Goal: Task Accomplishment & Management: Complete application form

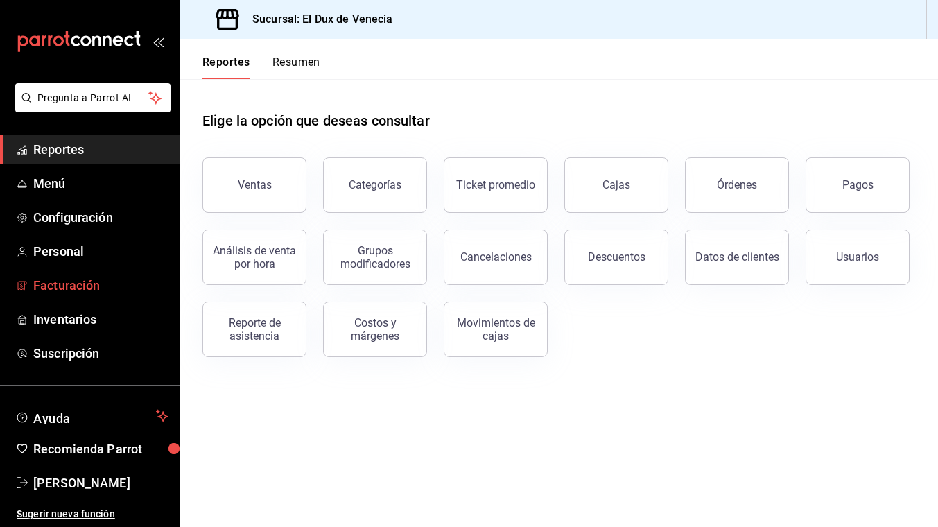
click at [76, 291] on span "Facturación" at bounding box center [100, 285] width 135 height 19
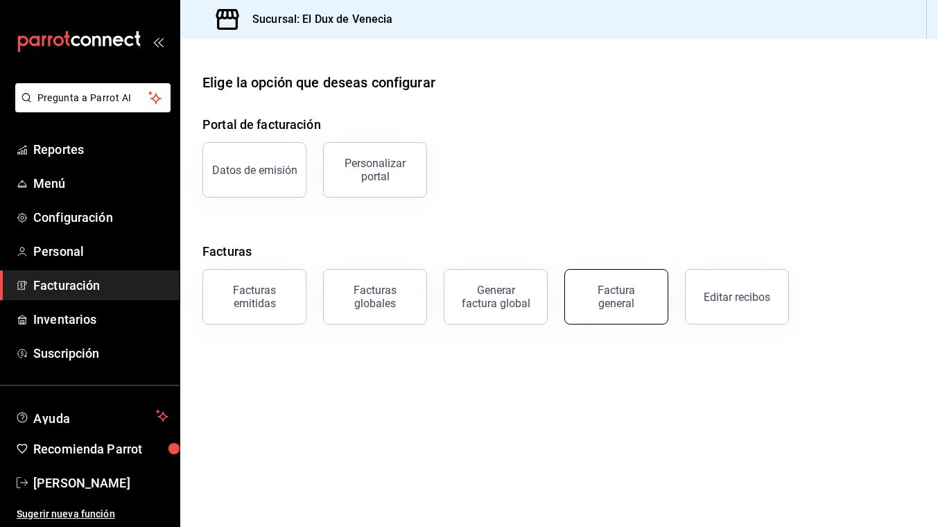
click at [607, 308] on div "Factura general" at bounding box center [615, 296] width 69 height 26
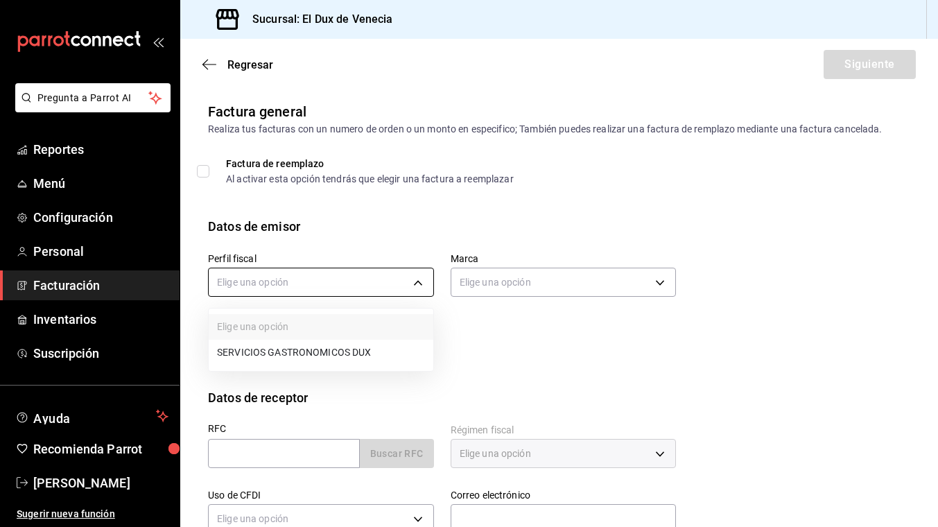
click at [389, 277] on body "Pregunta a Parrot AI Reportes Menú Configuración Personal Facturación Inventari…" at bounding box center [469, 263] width 938 height 527
click at [358, 360] on li "SERVICIOS GASTRONOMICOS DUX" at bounding box center [321, 353] width 225 height 26
type input "ad96cacb-92e8-4d2f-92ca-51e359d4344b"
type input "aa834bd9-f698-407f-808f-611ad9be46c8"
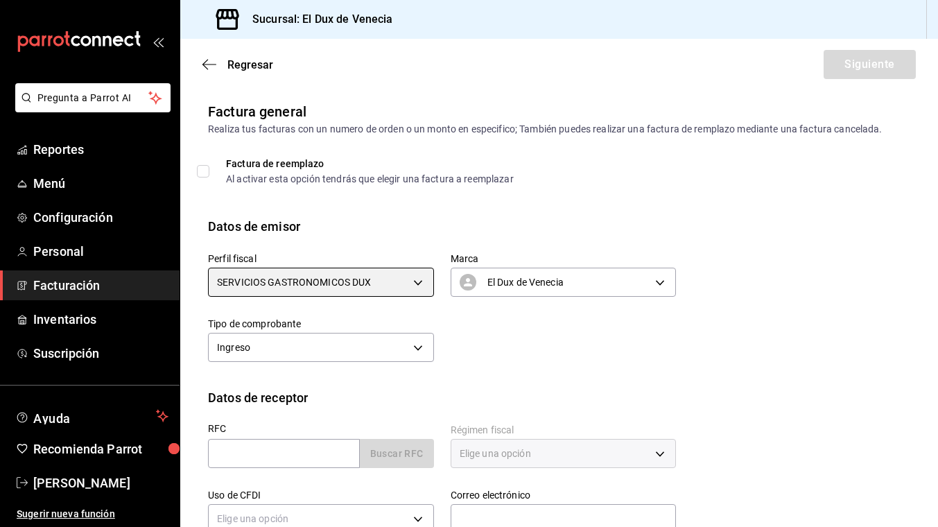
scroll to position [137, 0]
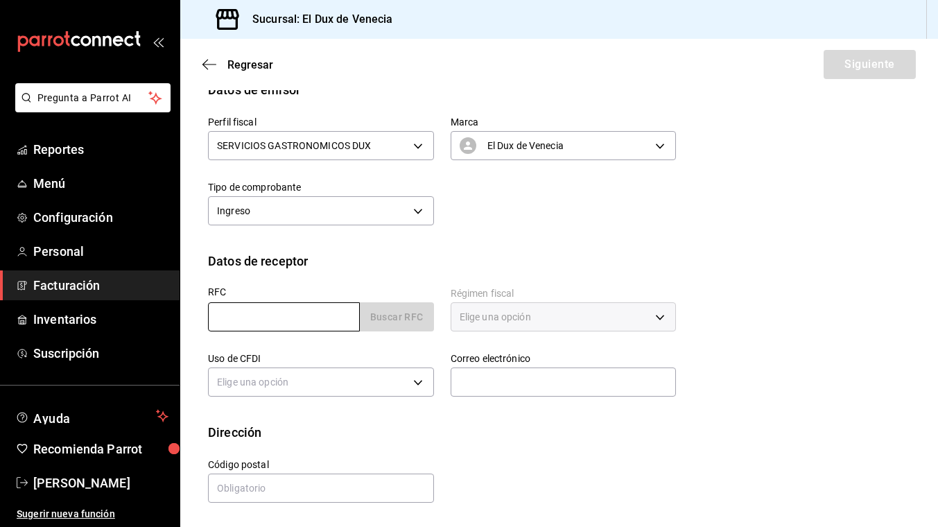
click at [299, 317] on input "text" at bounding box center [284, 316] width 152 height 29
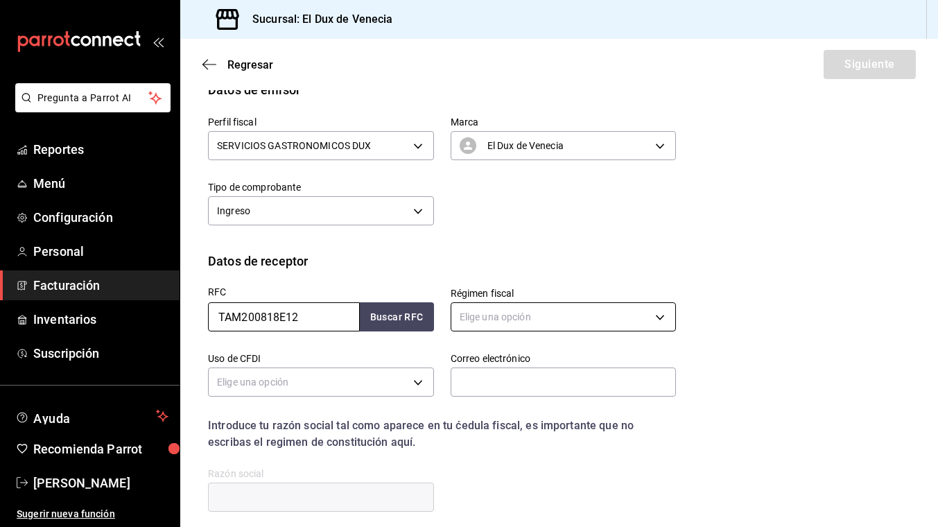
type input "TAM200818E12"
click at [493, 318] on body "Pregunta a Parrot AI Reportes Menú Configuración Personal Facturación Inventari…" at bounding box center [469, 263] width 938 height 527
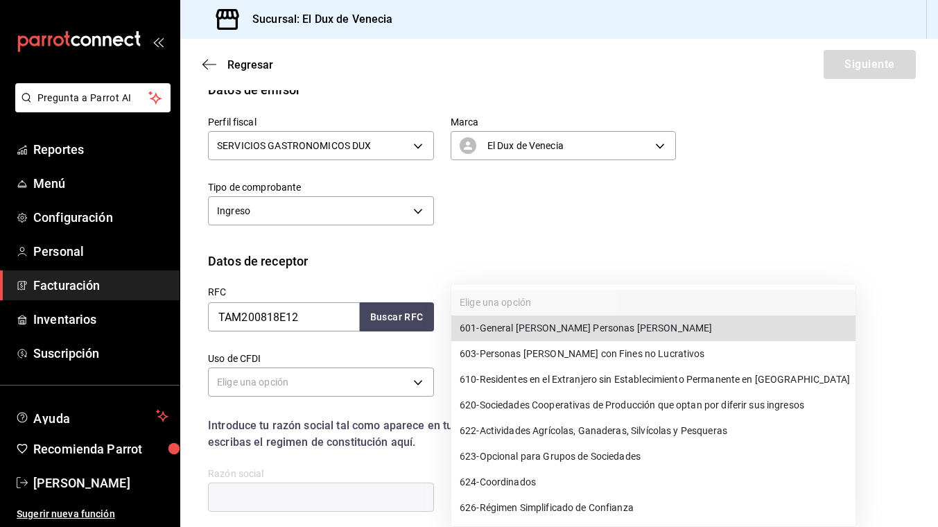
click at [500, 327] on span "601 - General [PERSON_NAME] Personas [PERSON_NAME]" at bounding box center [586, 328] width 252 height 15
type input "601"
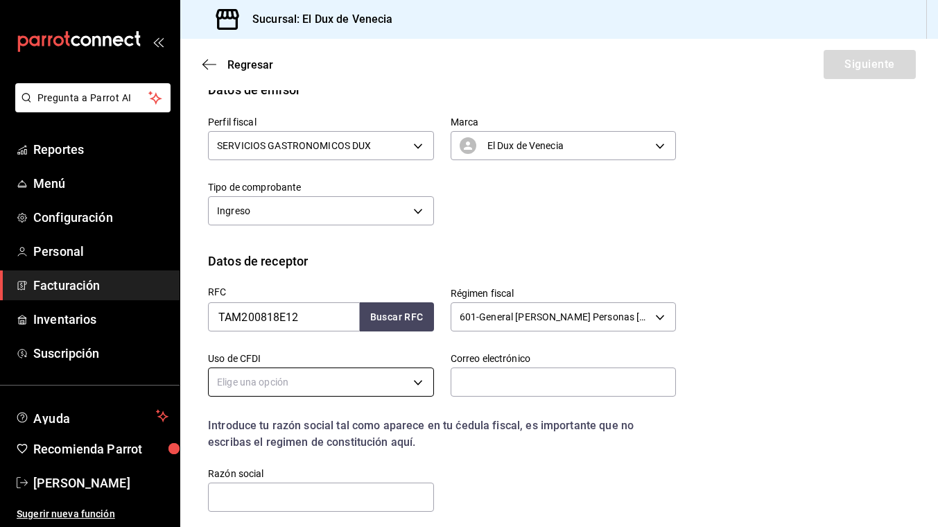
click at [368, 383] on body "Pregunta a Parrot AI Reportes Menú Configuración Personal Facturación Inventari…" at bounding box center [469, 263] width 938 height 527
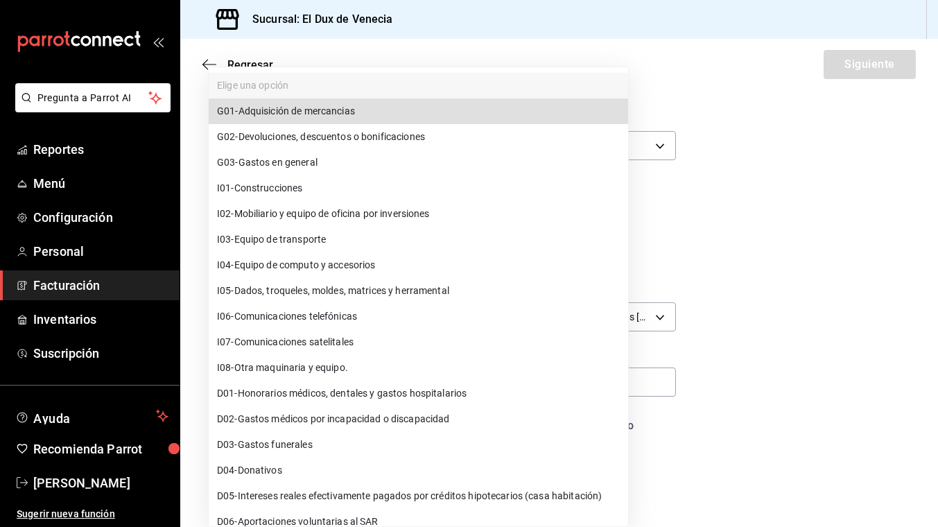
click at [345, 169] on li "G03 - Gastos en general" at bounding box center [418, 163] width 419 height 26
type input "G03"
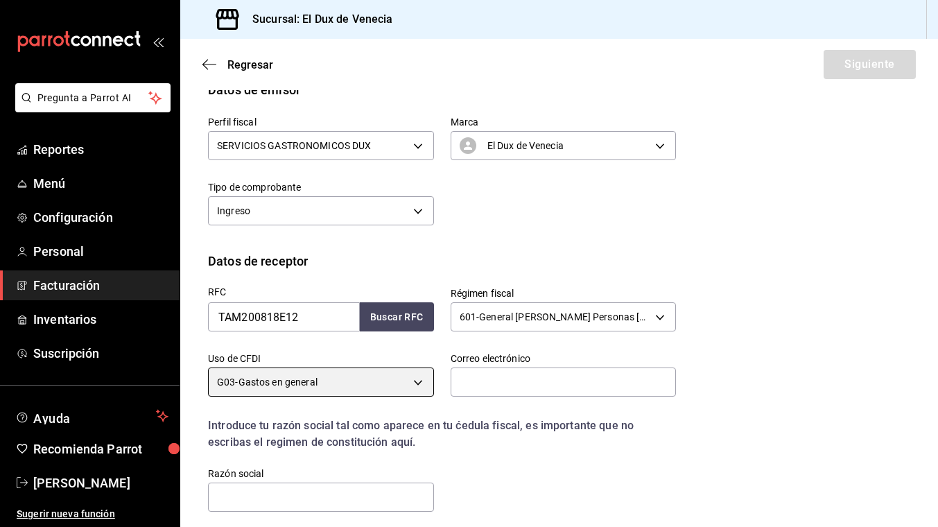
scroll to position [178, 0]
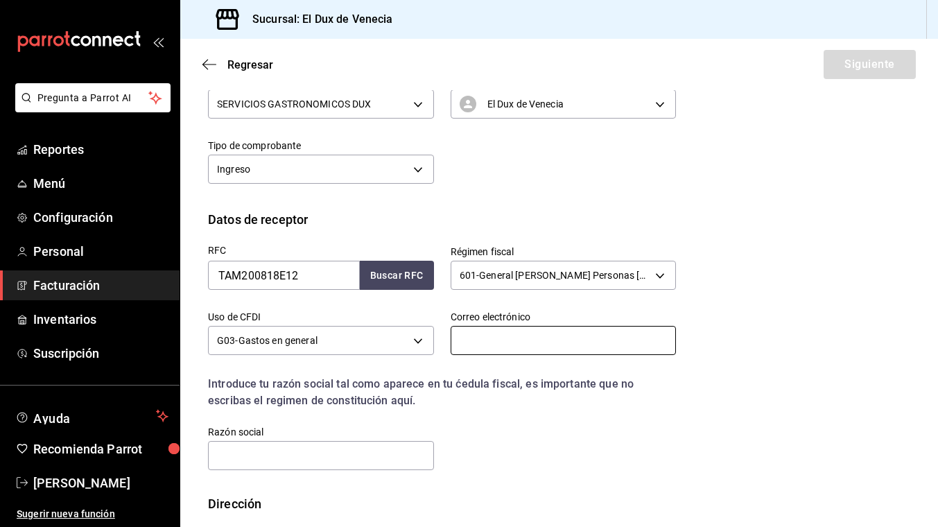
click at [538, 347] on input "text" at bounding box center [563, 340] width 226 height 29
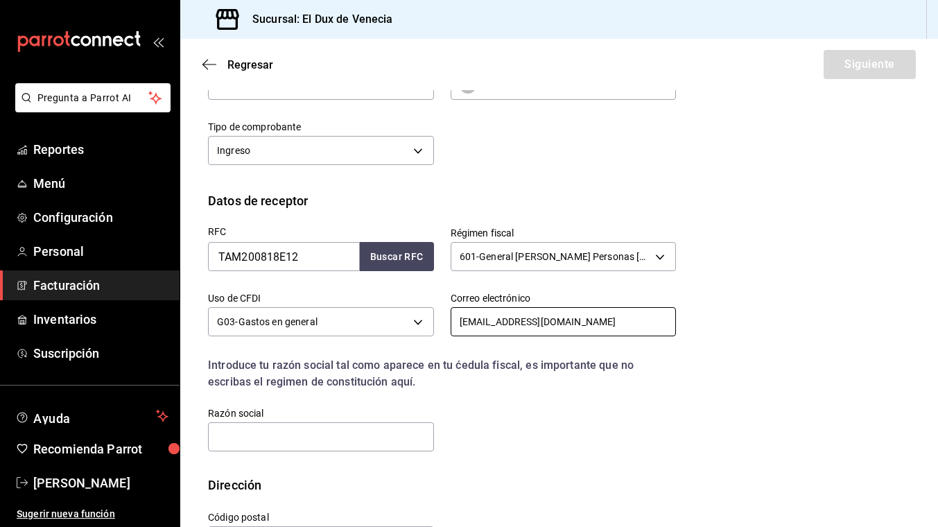
scroll to position [201, 0]
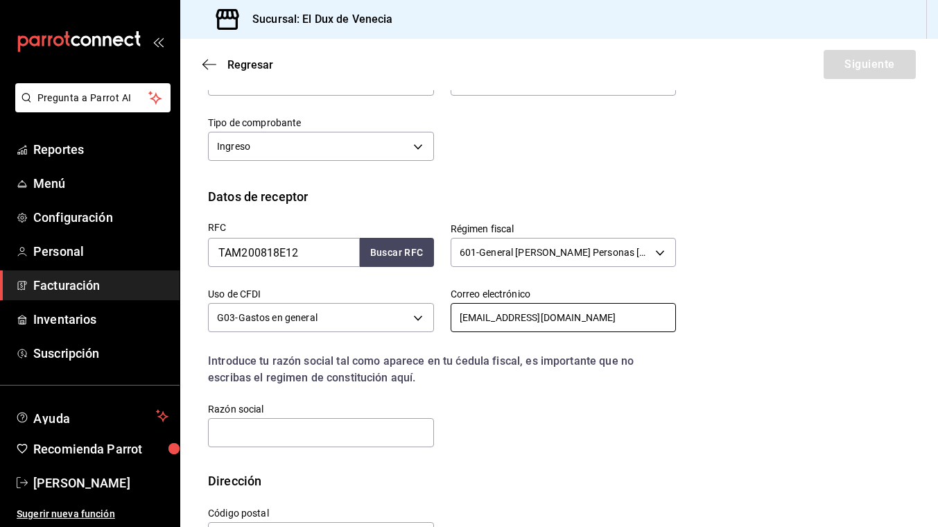
click at [507, 320] on input "[EMAIL_ADDRESS][DOMAIN_NAME]" at bounding box center [563, 317] width 226 height 29
type input "[EMAIL_ADDRESS][DOMAIN_NAME]"
click at [676, 475] on div "Dirección" at bounding box center [559, 480] width 702 height 19
click at [414, 434] on input "text" at bounding box center [321, 432] width 226 height 29
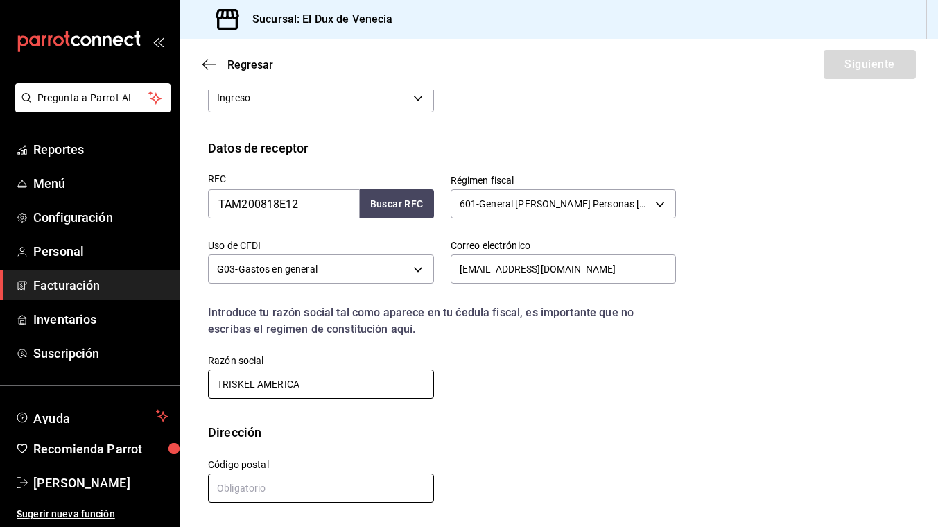
type input "TRISKEL AMERICA"
click at [288, 484] on input "text" at bounding box center [321, 487] width 226 height 29
type input "64635"
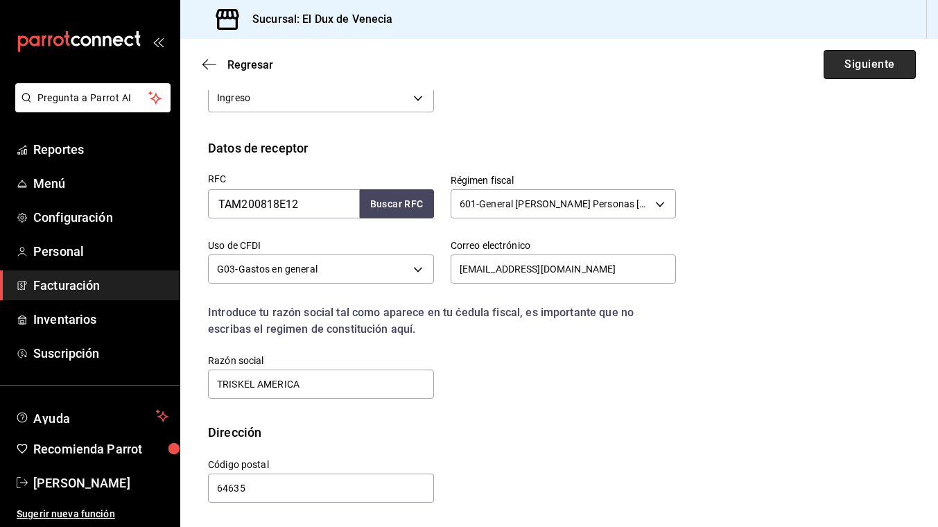
click at [856, 64] on button "Siguiente" at bounding box center [869, 64] width 92 height 29
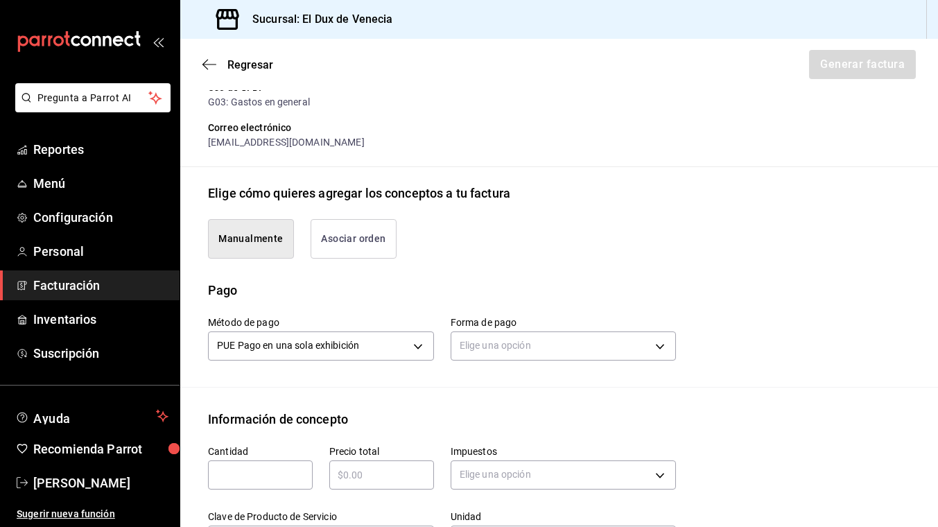
click at [364, 236] on button "Asociar orden" at bounding box center [353, 239] width 86 height 40
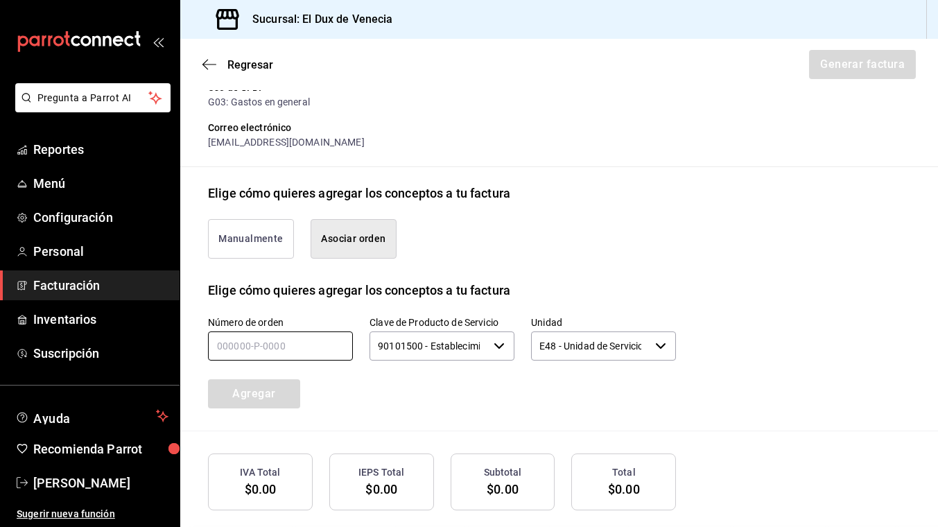
click at [299, 344] on input "text" at bounding box center [280, 345] width 145 height 29
type input "190825-P-0010"
click at [256, 391] on button "Agregar" at bounding box center [254, 393] width 92 height 29
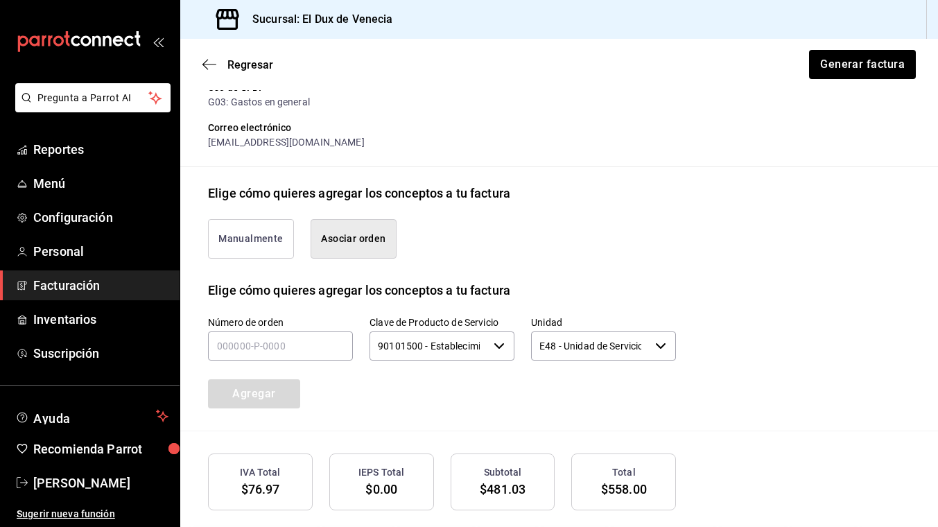
scroll to position [350, 0]
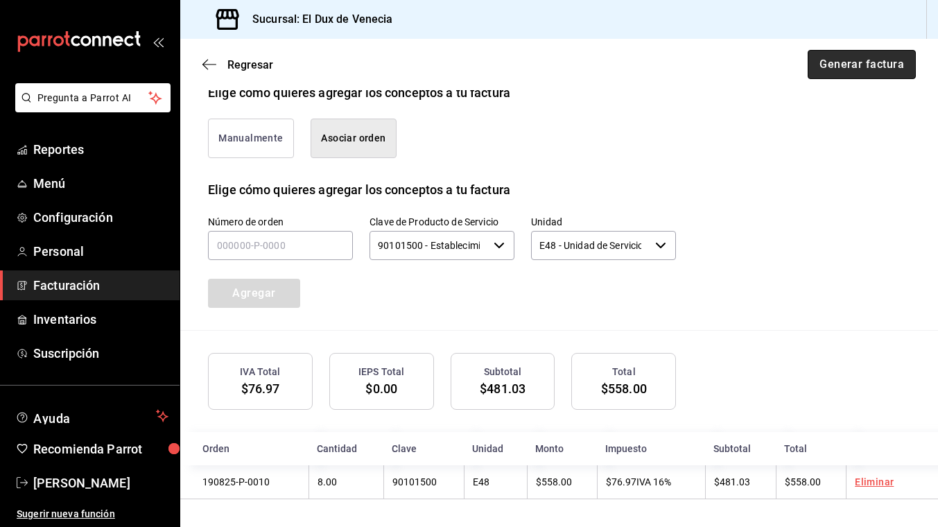
click at [842, 59] on button "Generar factura" at bounding box center [861, 64] width 108 height 29
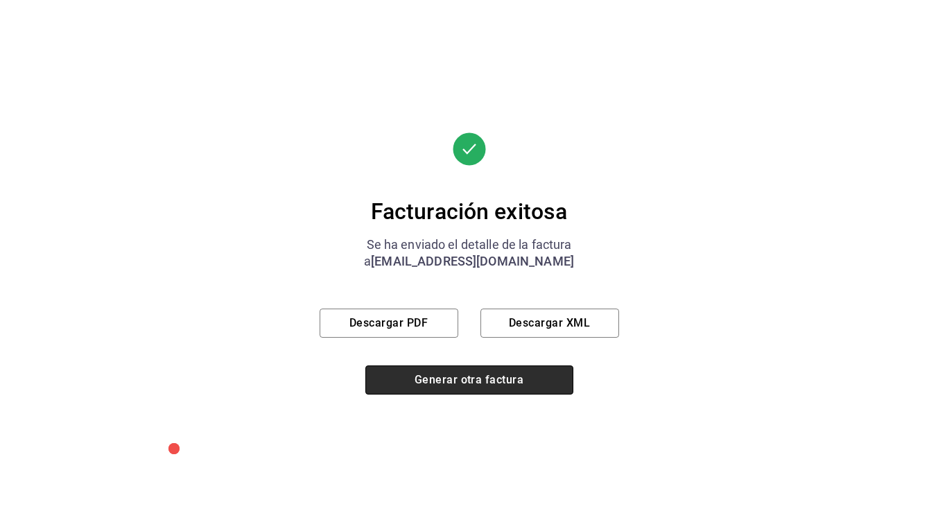
click at [451, 393] on button "Generar otra factura" at bounding box center [469, 379] width 208 height 29
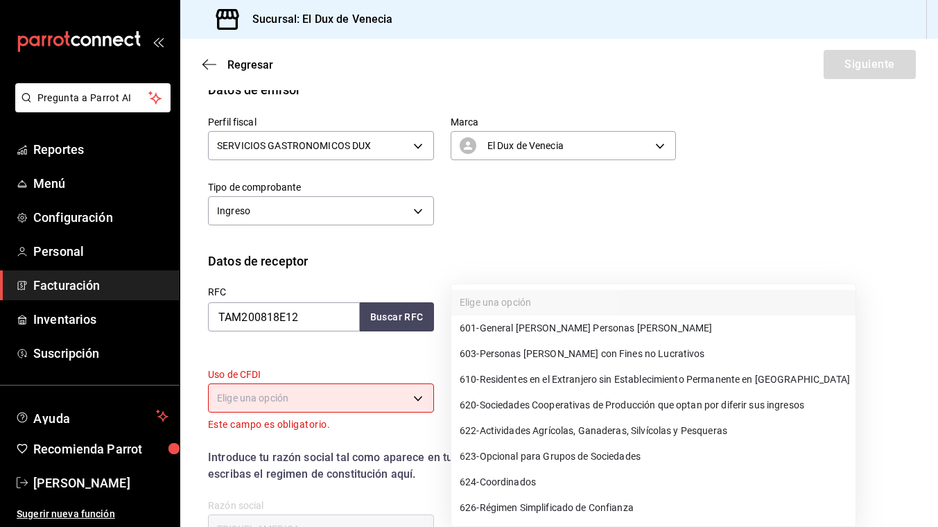
click at [515, 320] on body "Pregunta a Parrot AI Reportes Menú Configuración Personal Facturación Inventari…" at bounding box center [469, 263] width 938 height 527
click at [517, 330] on span "601 - General [PERSON_NAME] Personas [PERSON_NAME]" at bounding box center [586, 328] width 252 height 15
type input "601"
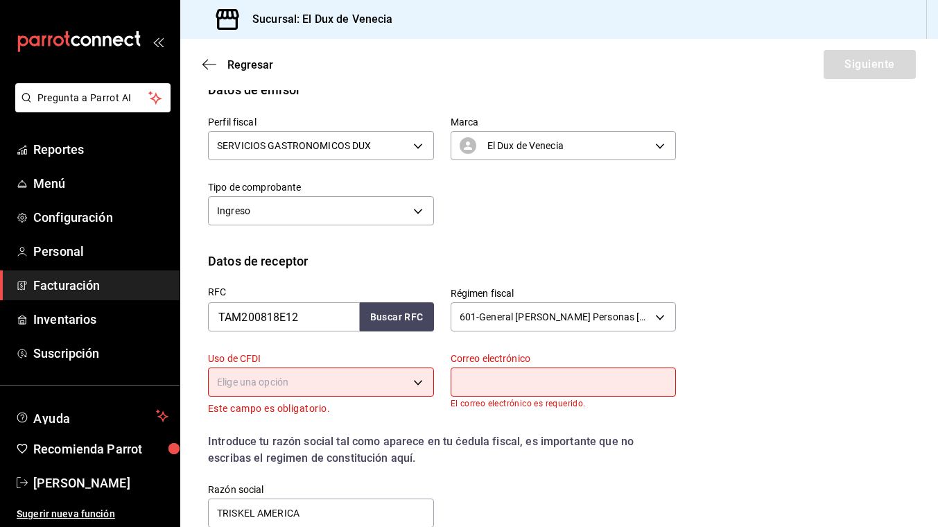
click at [363, 388] on body "Pregunta a Parrot AI Reportes Menú Configuración Personal Facturación Inventari…" at bounding box center [469, 263] width 938 height 527
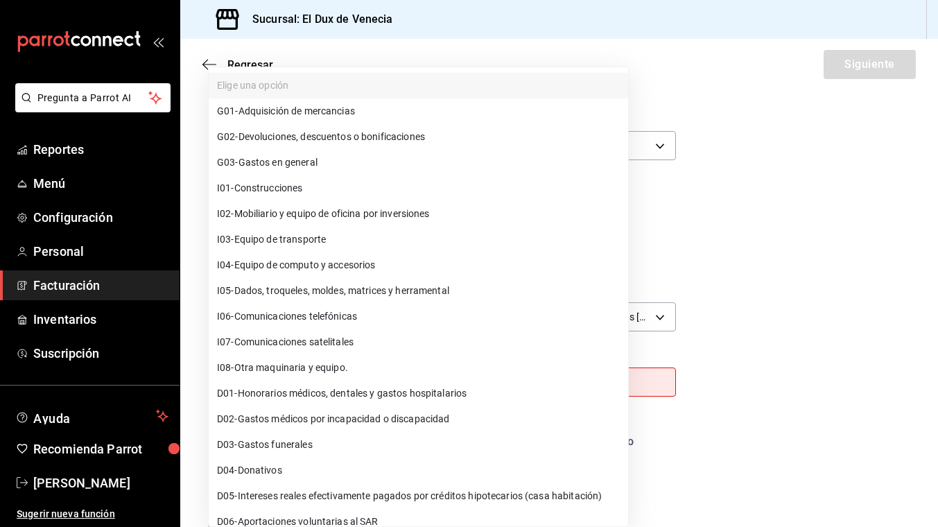
click at [317, 164] on span "G03 - Gastos en general" at bounding box center [267, 162] width 100 height 15
type input "G03"
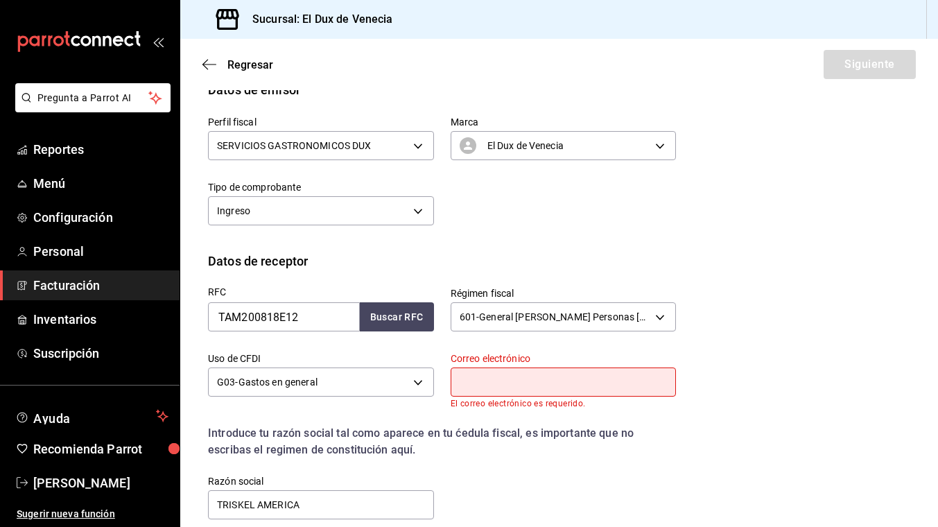
click at [514, 389] on input "text" at bounding box center [563, 381] width 226 height 29
type input "[EMAIL_ADDRESS][DOMAIN_NAME]"
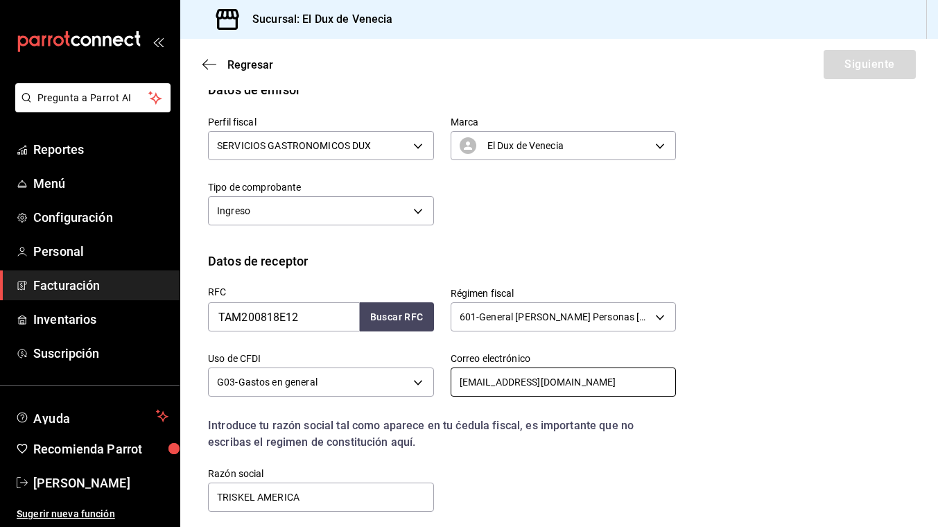
scroll to position [259, 0]
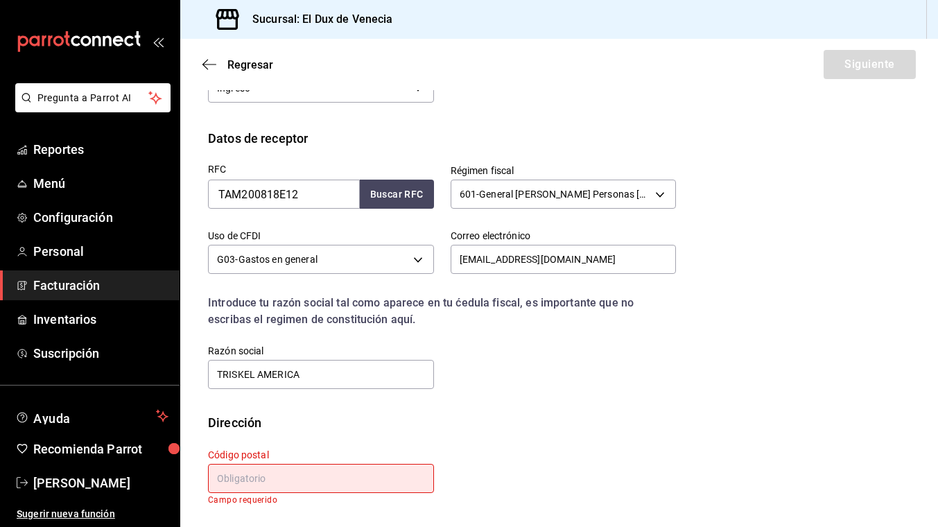
click at [294, 482] on input "text" at bounding box center [321, 478] width 226 height 29
type input "64635"
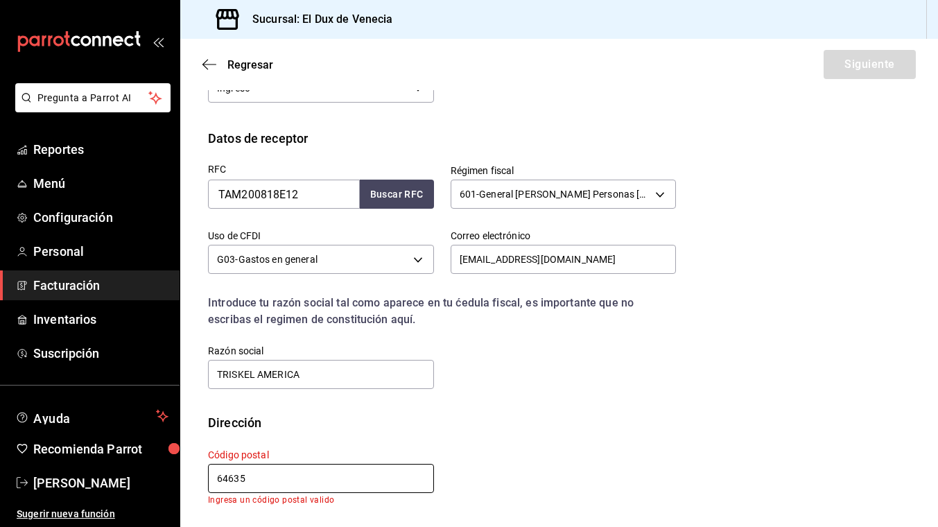
scroll to position [250, 0]
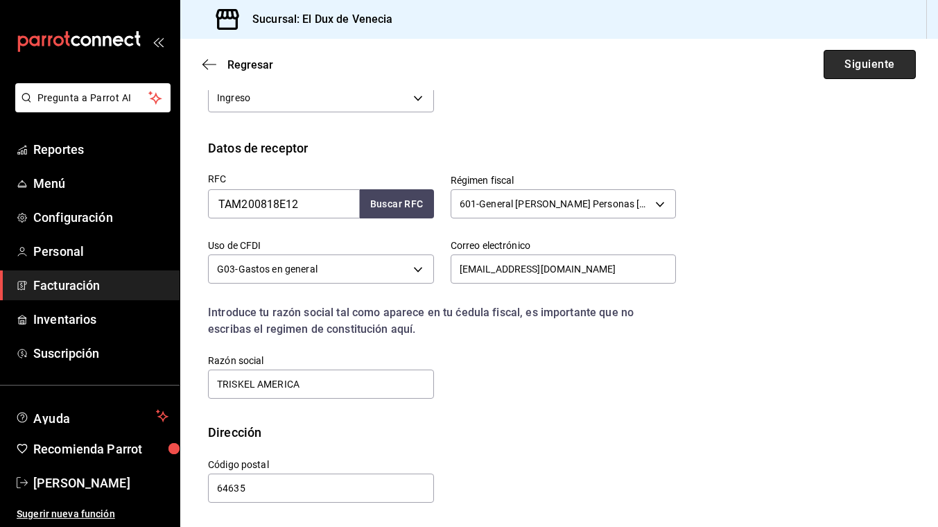
click at [869, 69] on button "Siguiente" at bounding box center [869, 64] width 92 height 29
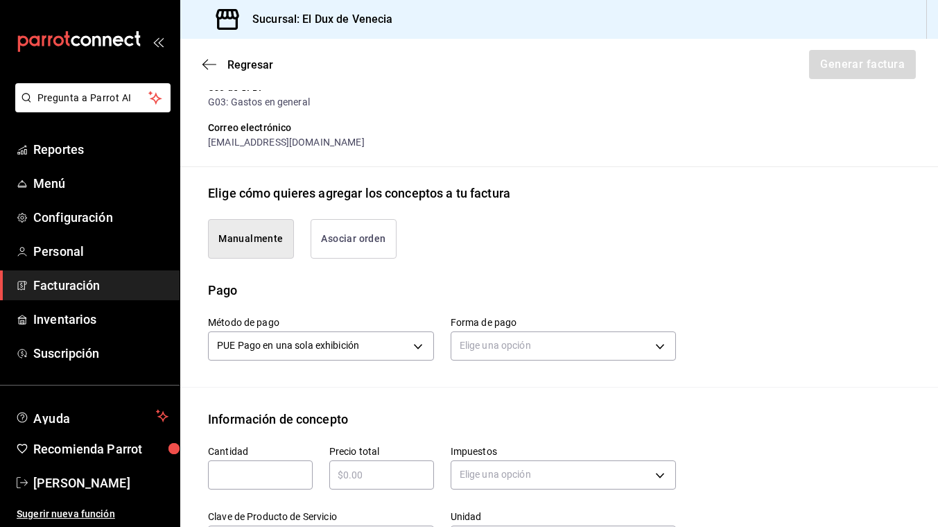
click at [359, 248] on button "Asociar orden" at bounding box center [353, 239] width 86 height 40
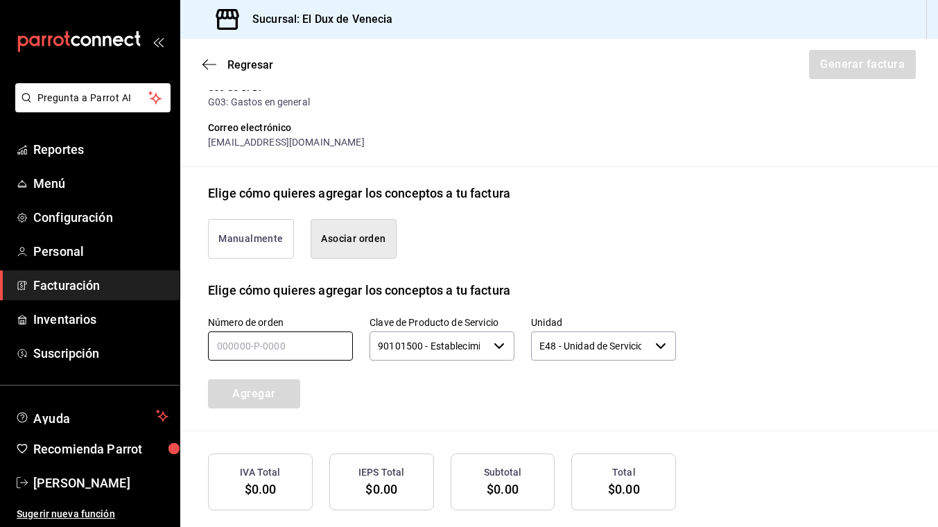
click at [308, 351] on input "text" at bounding box center [280, 345] width 145 height 29
type input "190825-p-0002"
click at [238, 393] on button "Agregar" at bounding box center [254, 393] width 92 height 29
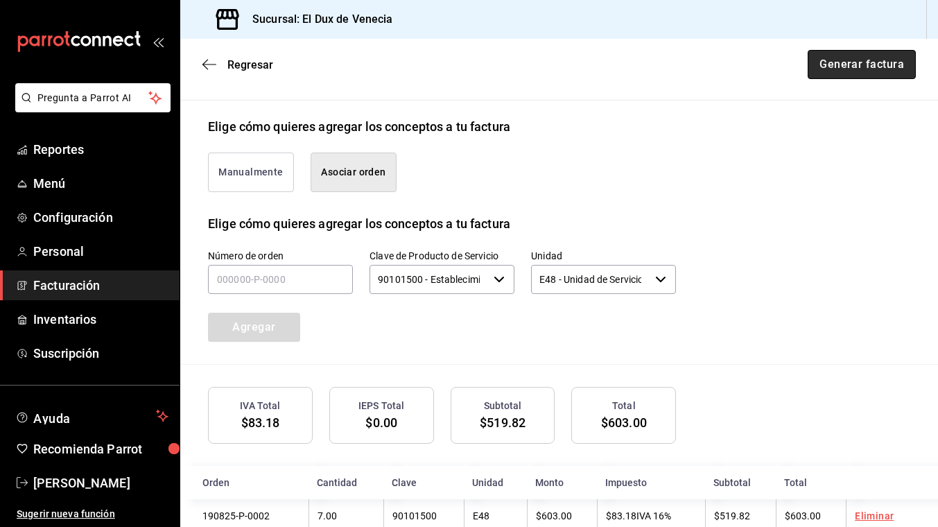
click at [842, 56] on button "Generar factura" at bounding box center [861, 64] width 108 height 29
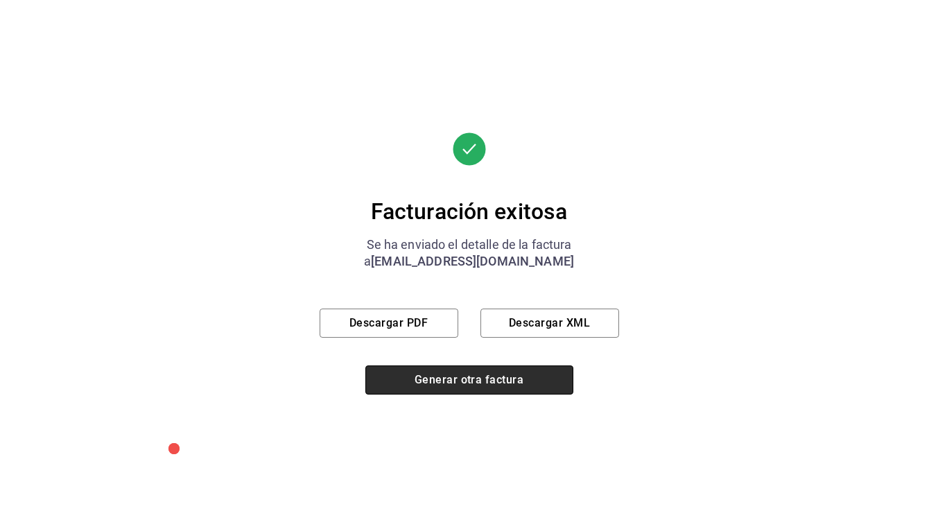
click at [439, 380] on button "Generar otra factura" at bounding box center [469, 379] width 208 height 29
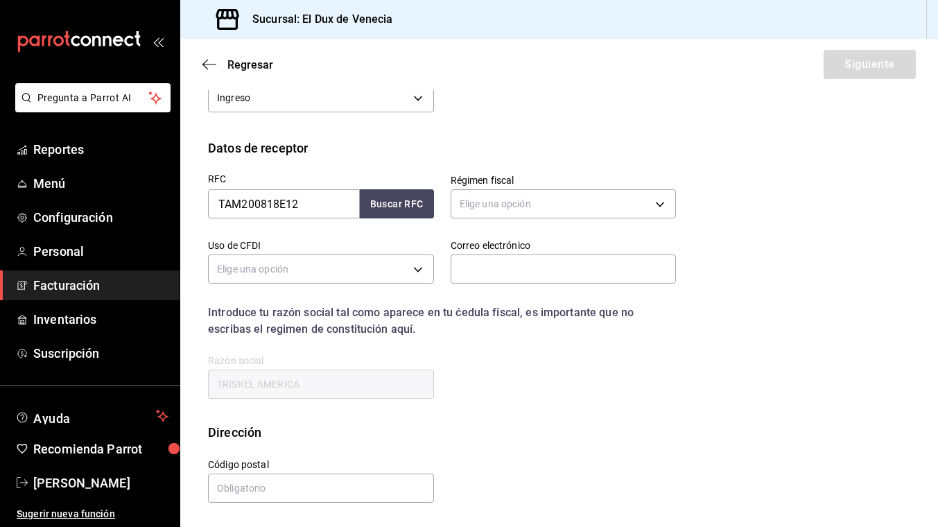
scroll to position [137, 0]
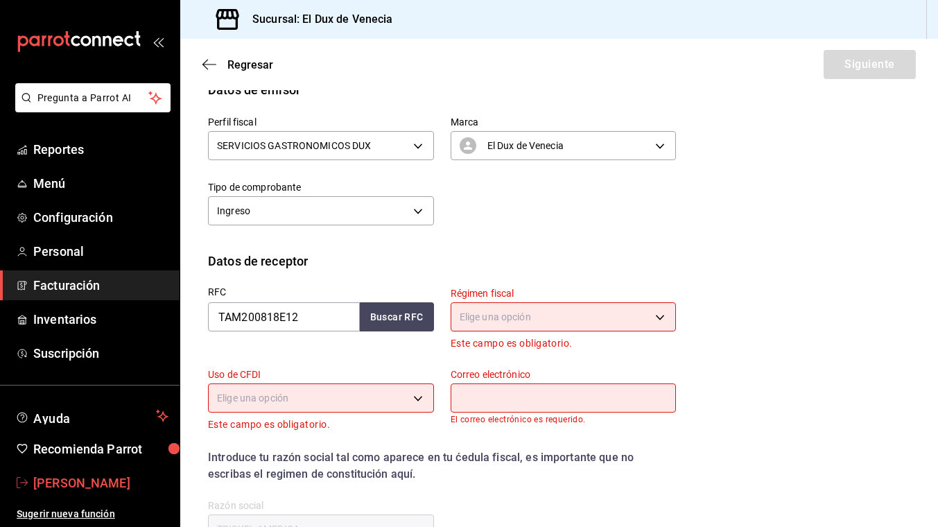
click at [91, 478] on span "[PERSON_NAME]" at bounding box center [100, 482] width 135 height 19
